Goal: Task Accomplishment & Management: Use online tool/utility

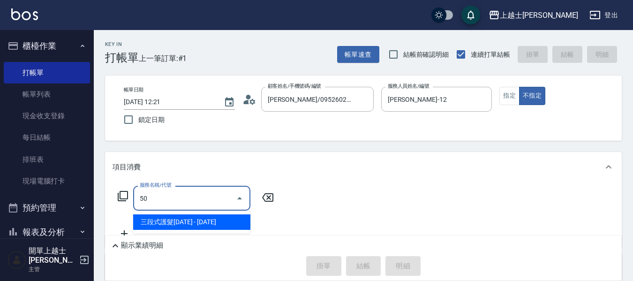
type input "5"
type input "1"
type input "3"
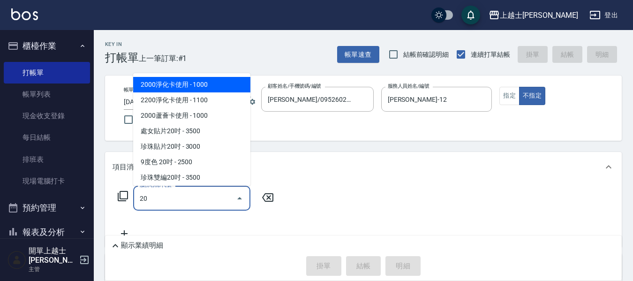
type input "2"
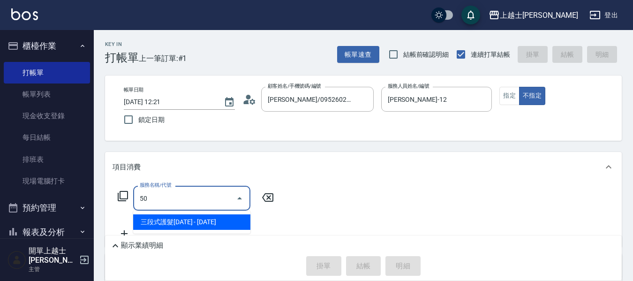
type input "5"
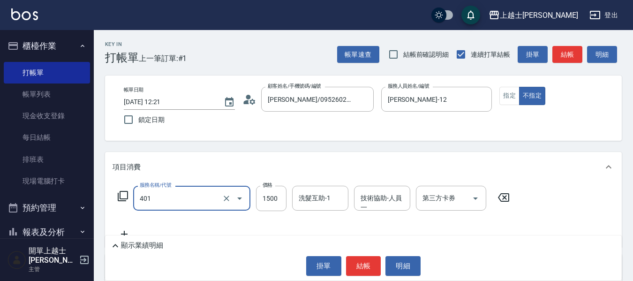
type input "基本染髮(401)"
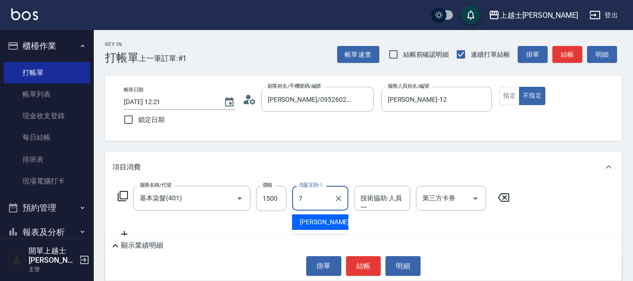
type input "[PERSON_NAME]-7"
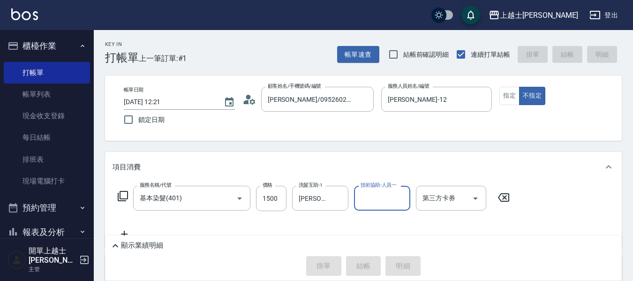
type input "[DATE] 14:03"
